Goal: Navigation & Orientation: Find specific page/section

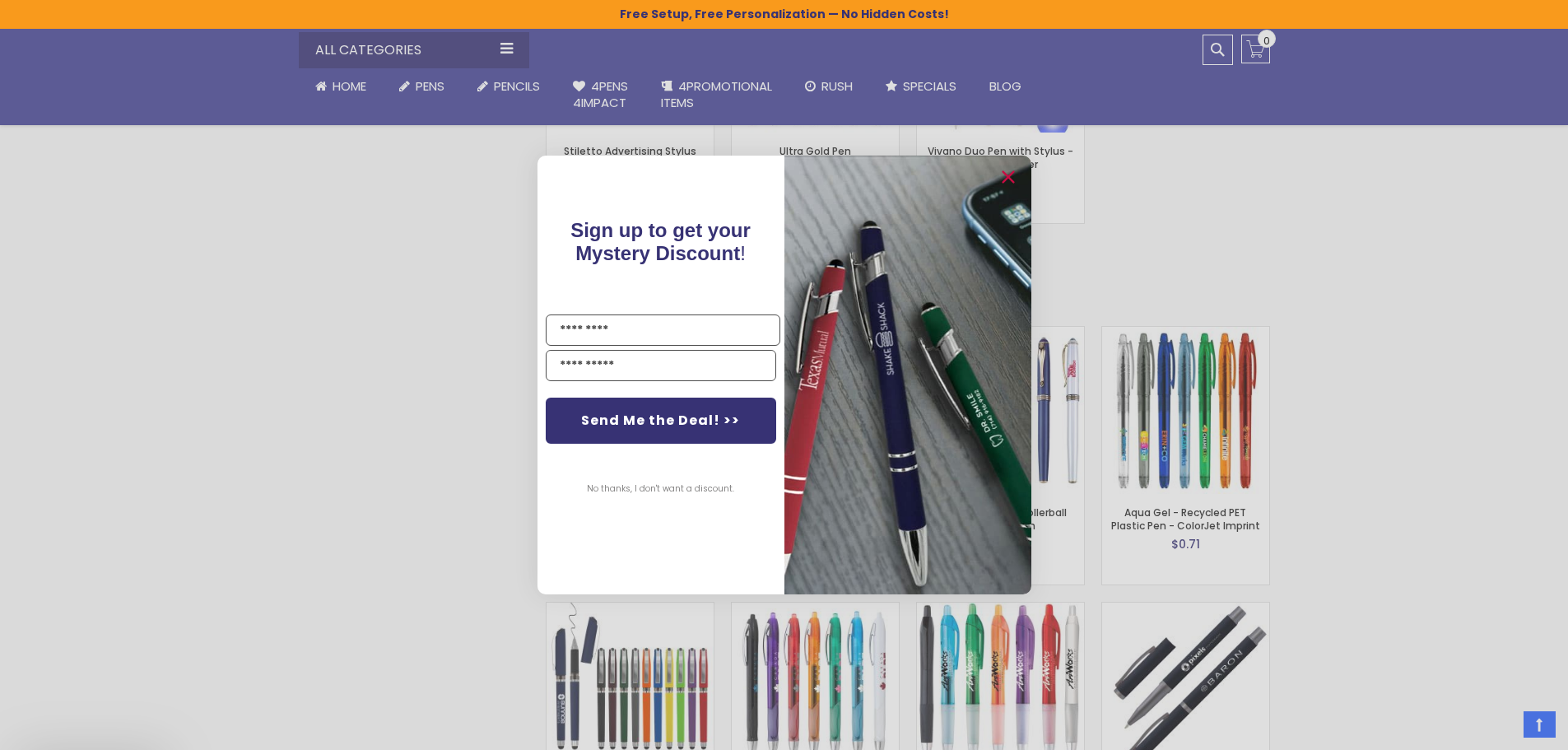
scroll to position [2582, 0]
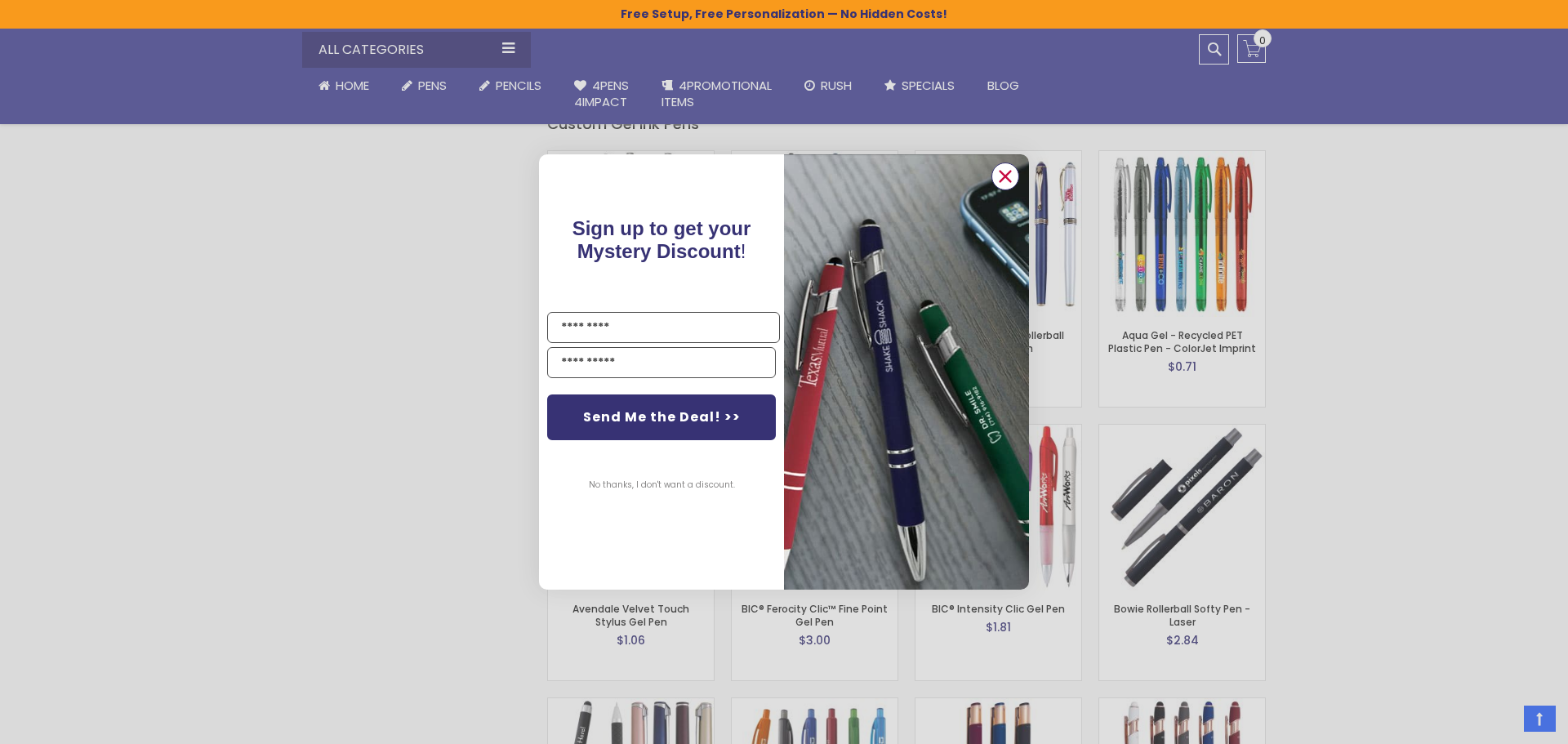
click at [1005, 175] on icon "Close dialog" at bounding box center [1006, 175] width 11 height 11
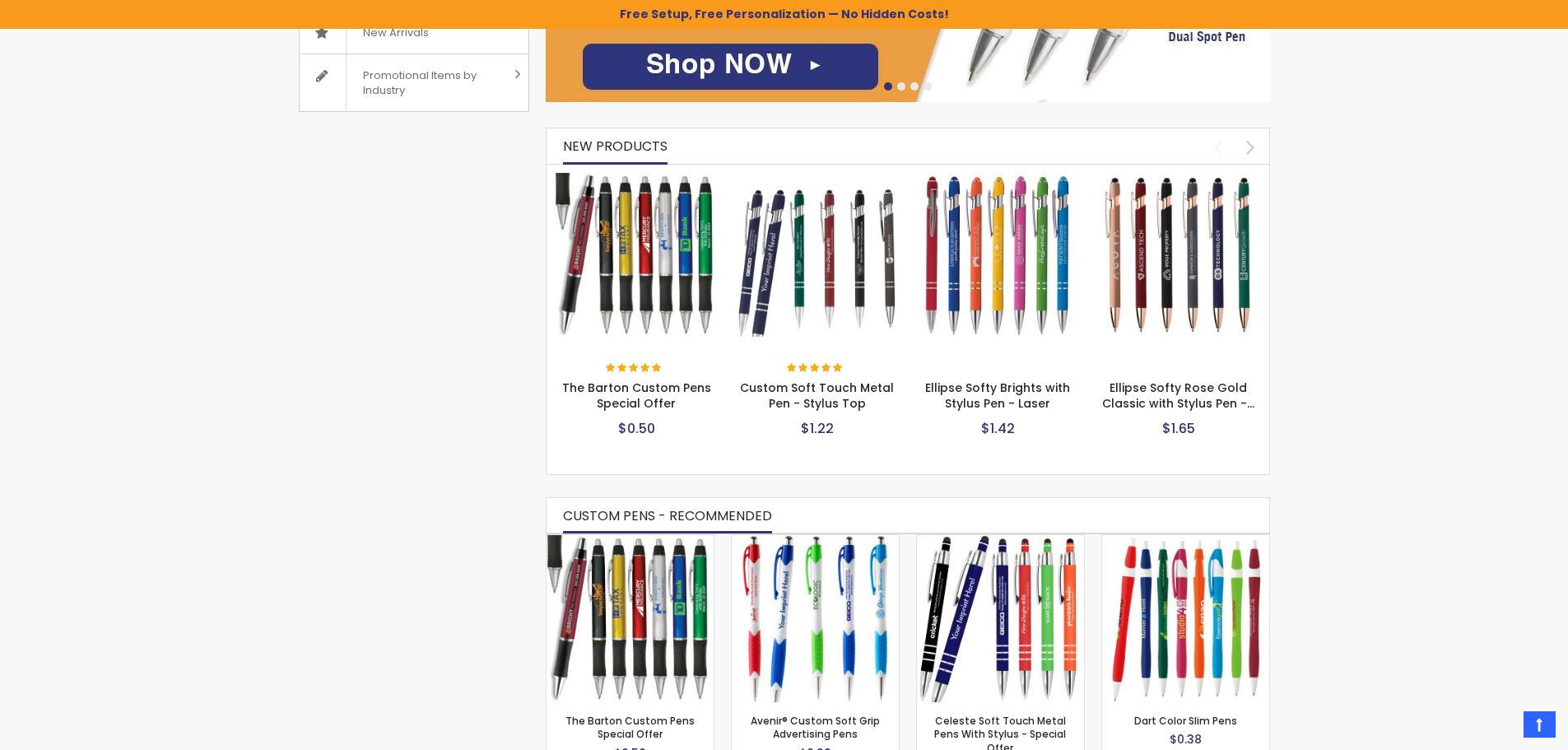
scroll to position [0, 0]
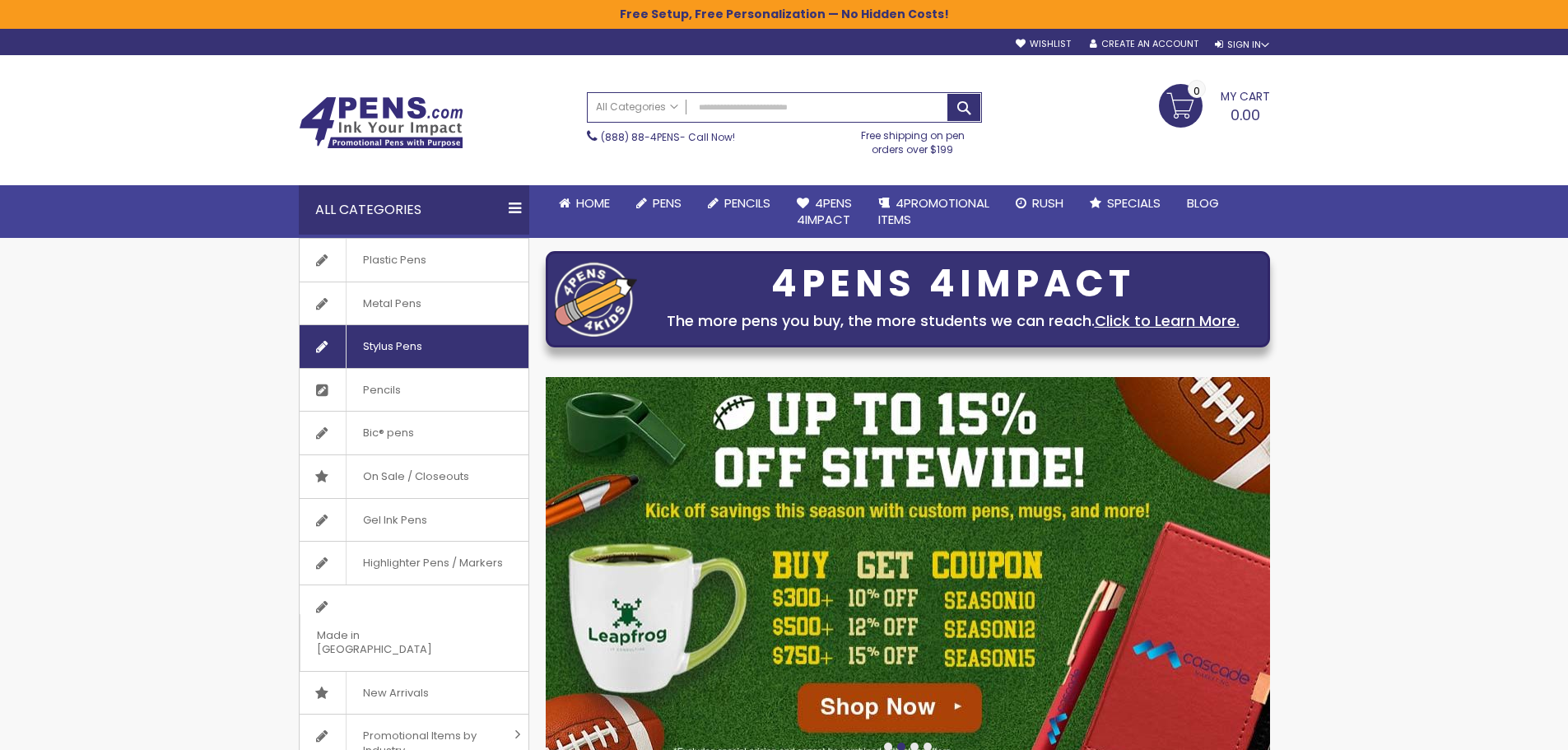
click at [406, 344] on span "Stylus Pens" at bounding box center [392, 347] width 93 height 43
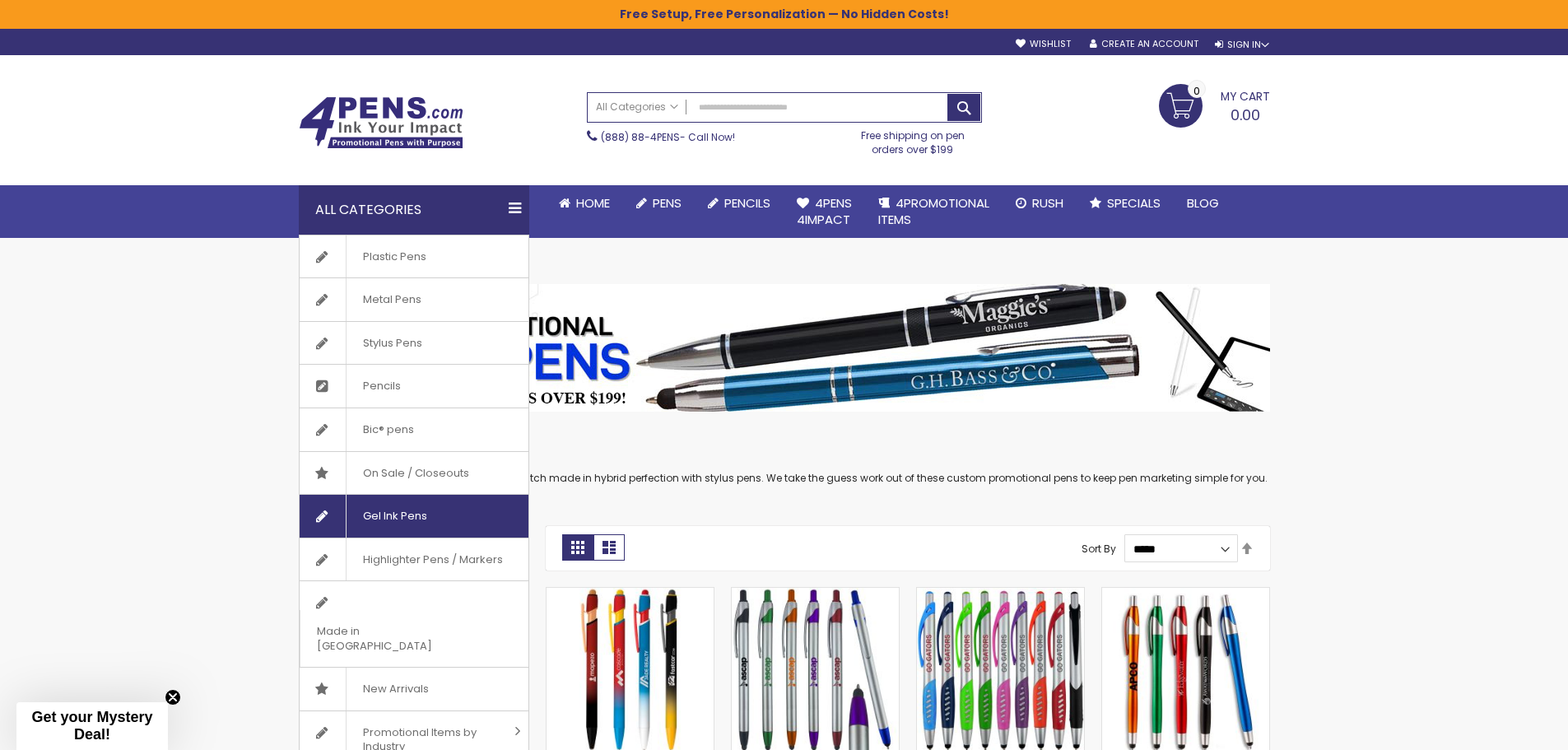
click at [434, 525] on span "Gel Ink Pens" at bounding box center [394, 517] width 98 height 43
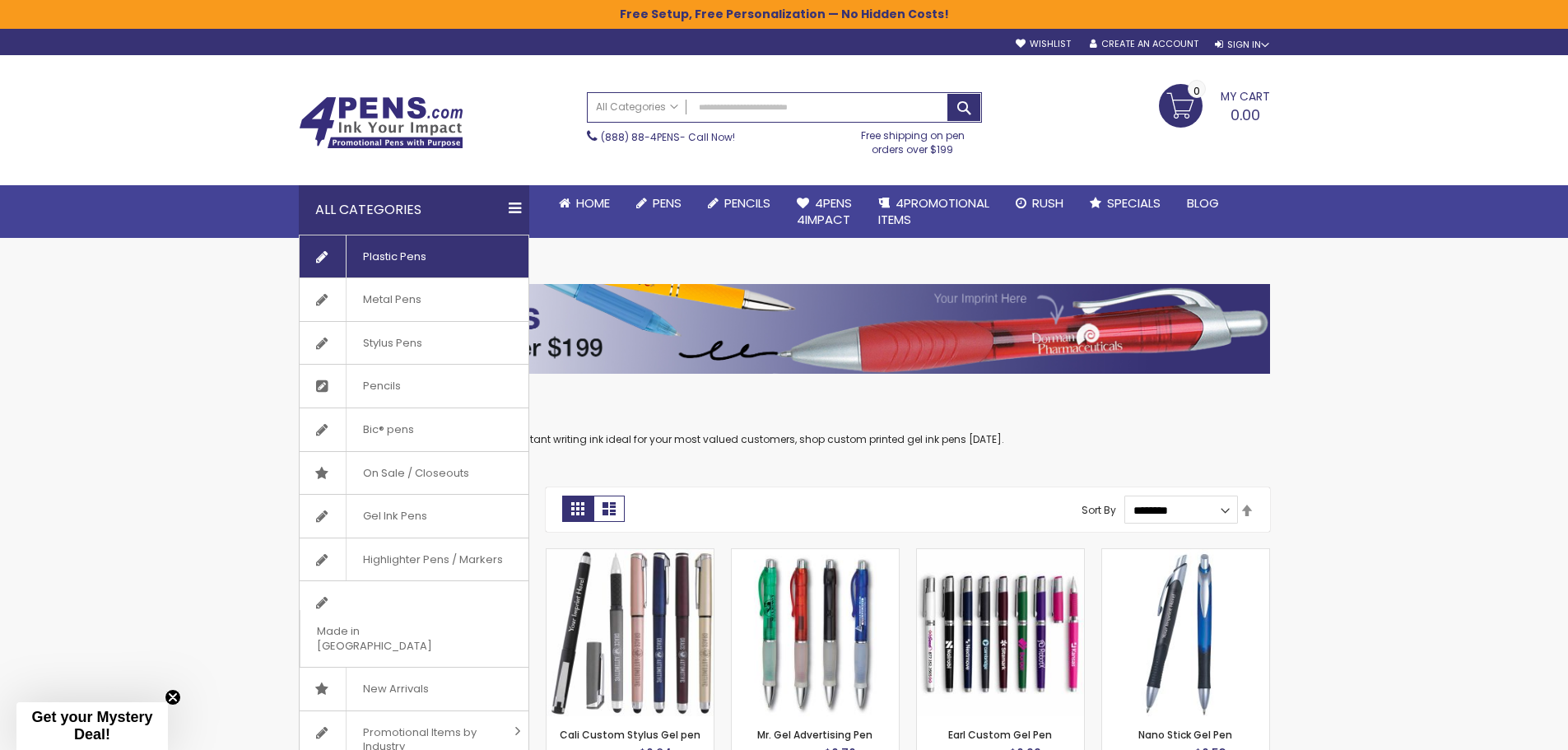
click at [398, 252] on span "Plastic Pens" at bounding box center [393, 257] width 97 height 43
